Goal: Task Accomplishment & Management: Manage account settings

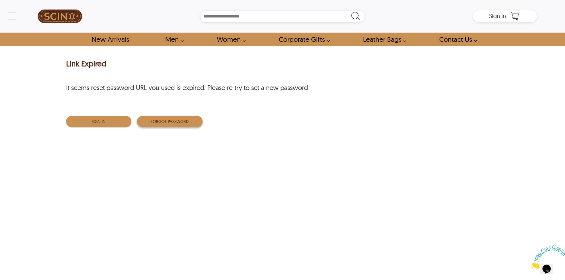
click at [156, 124] on button "Forgot Password" at bounding box center [170, 121] width 66 height 11
click at [172, 122] on button "Forgot Password" at bounding box center [170, 121] width 66 height 11
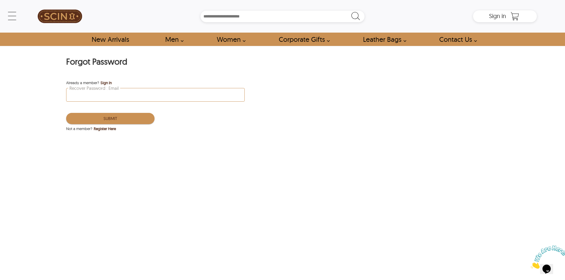
click at [141, 99] on input "Recover Password : Email" at bounding box center [155, 94] width 178 height 13
click at [93, 95] on input "Recover Password : Email" at bounding box center [155, 94] width 178 height 13
click at [49, 92] on div "Forgot Password Already a member? Sign In Recover Password : Email Submit Not a…" at bounding box center [282, 165] width 565 height 238
